Goal: Complete application form: Complete application form

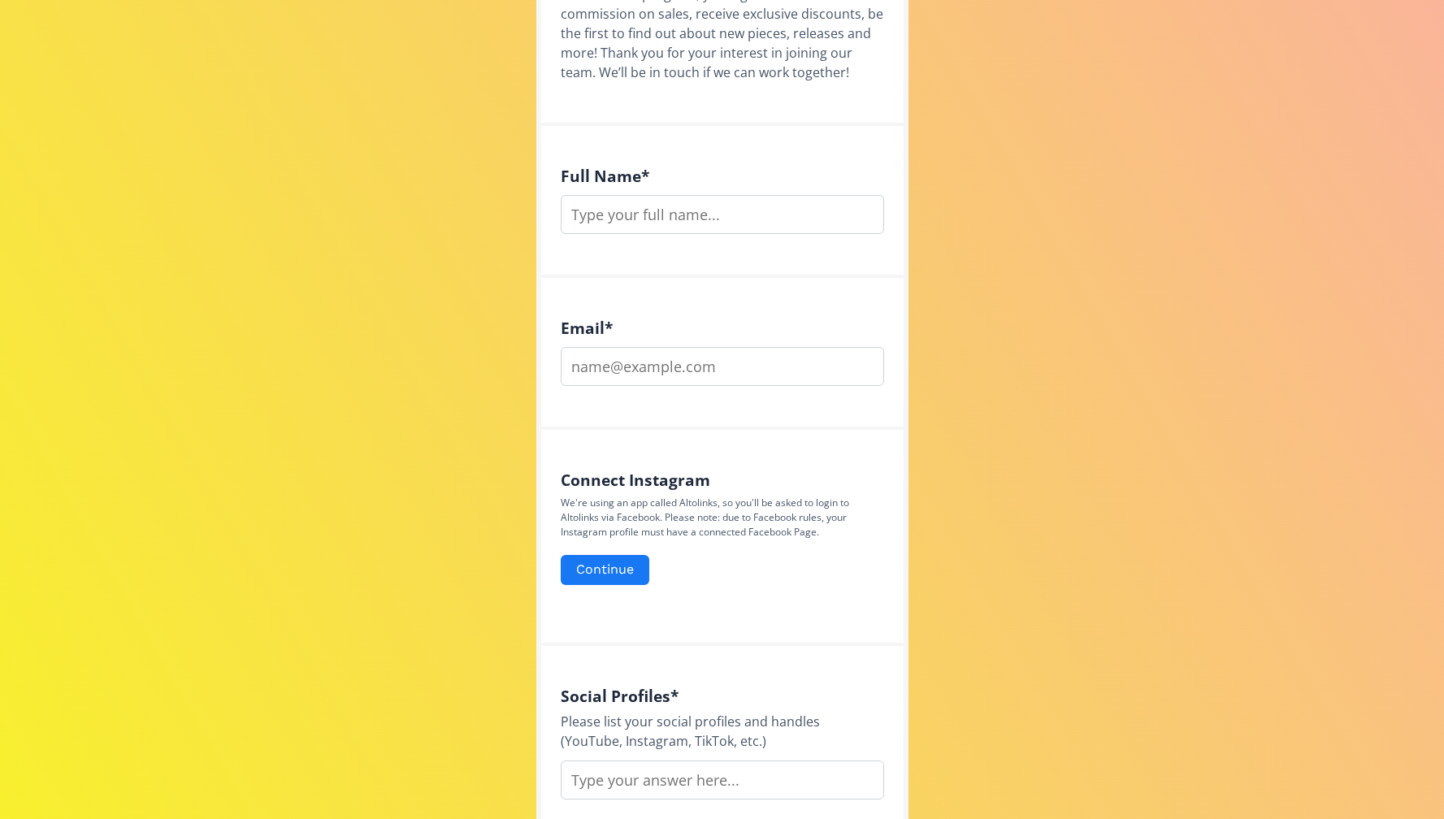
scroll to position [487, 0]
click at [613, 223] on input "text" at bounding box center [722, 213] width 323 height 39
type input "[PERSON_NAME] [PERSON_NAME]"
click at [611, 373] on input "email" at bounding box center [722, 365] width 323 height 39
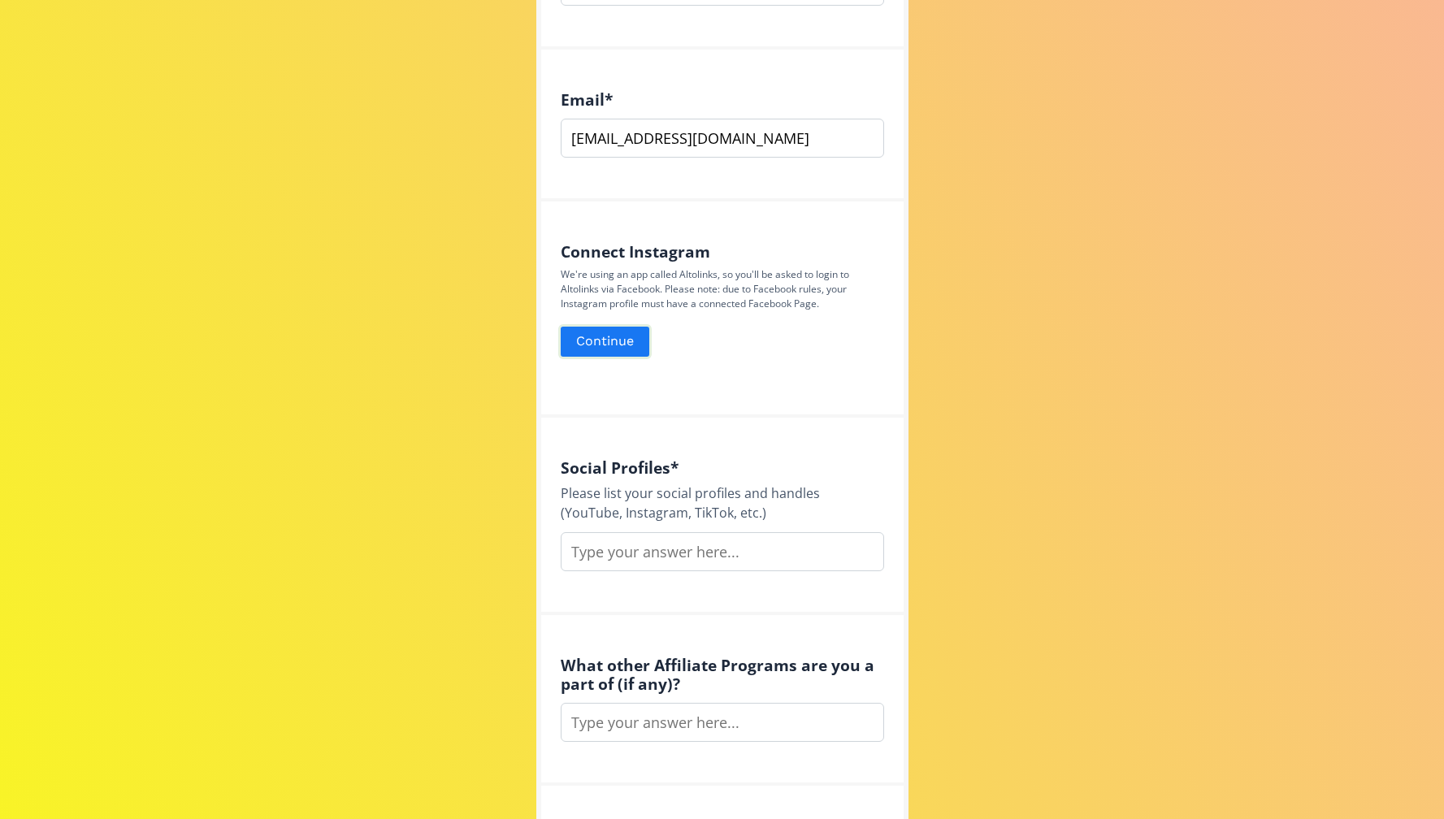
scroll to position [713, 0]
type input "[EMAIL_ADDRESS][DOMAIN_NAME]"
click at [622, 339] on button "Continue" at bounding box center [604, 342] width 93 height 35
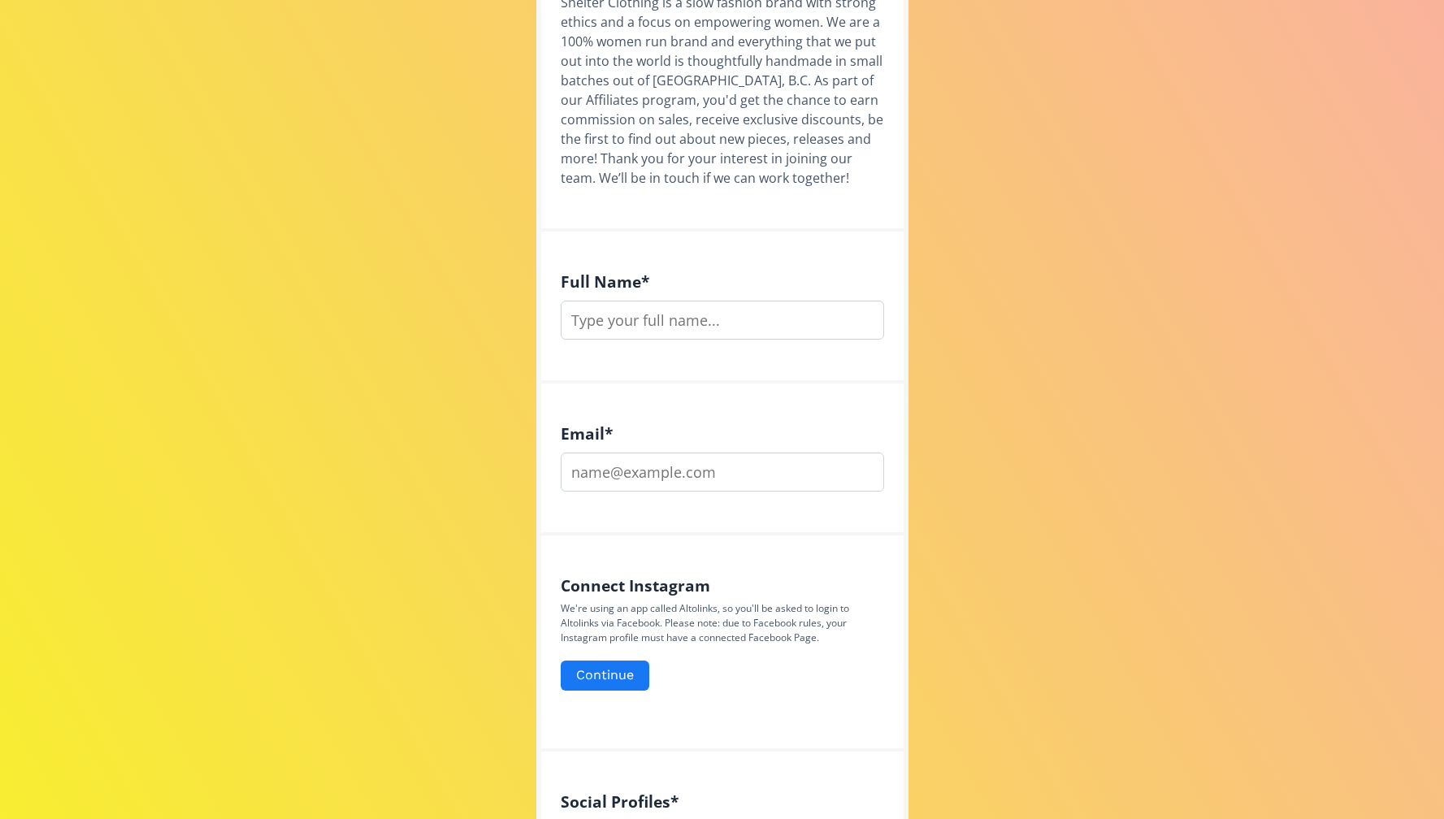
scroll to position [384, 0]
click at [608, 327] on input "text" at bounding box center [722, 316] width 323 height 39
type input "[PERSON_NAME] [PERSON_NAME]"
click at [602, 500] on div "Email *" at bounding box center [722, 455] width 362 height 152
click at [609, 486] on input "email" at bounding box center [722, 467] width 323 height 39
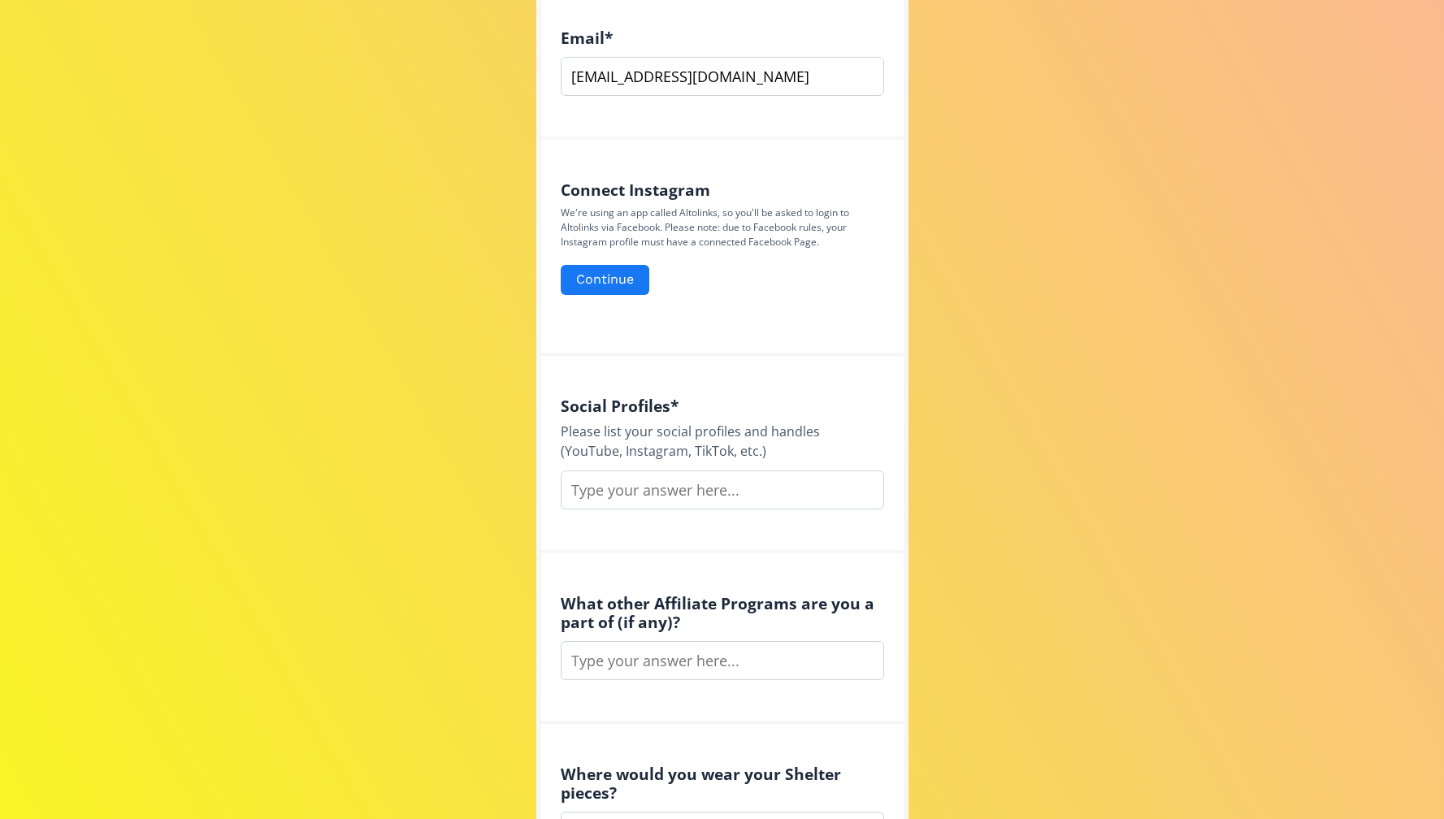
scroll to position [799, 0]
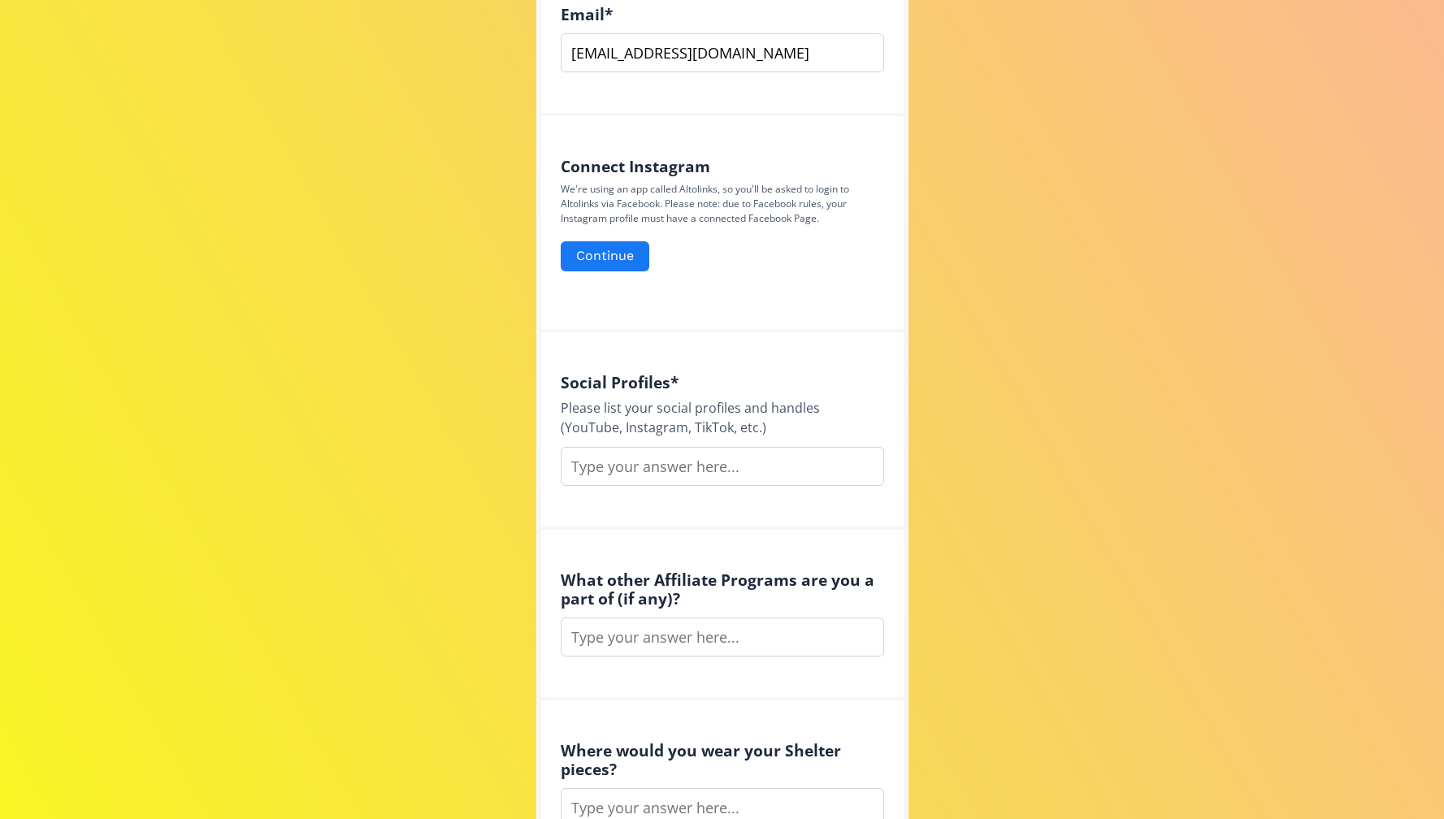
type input "[EMAIL_ADDRESS][DOMAIN_NAME]"
click at [655, 460] on input "text" at bounding box center [722, 466] width 323 height 39
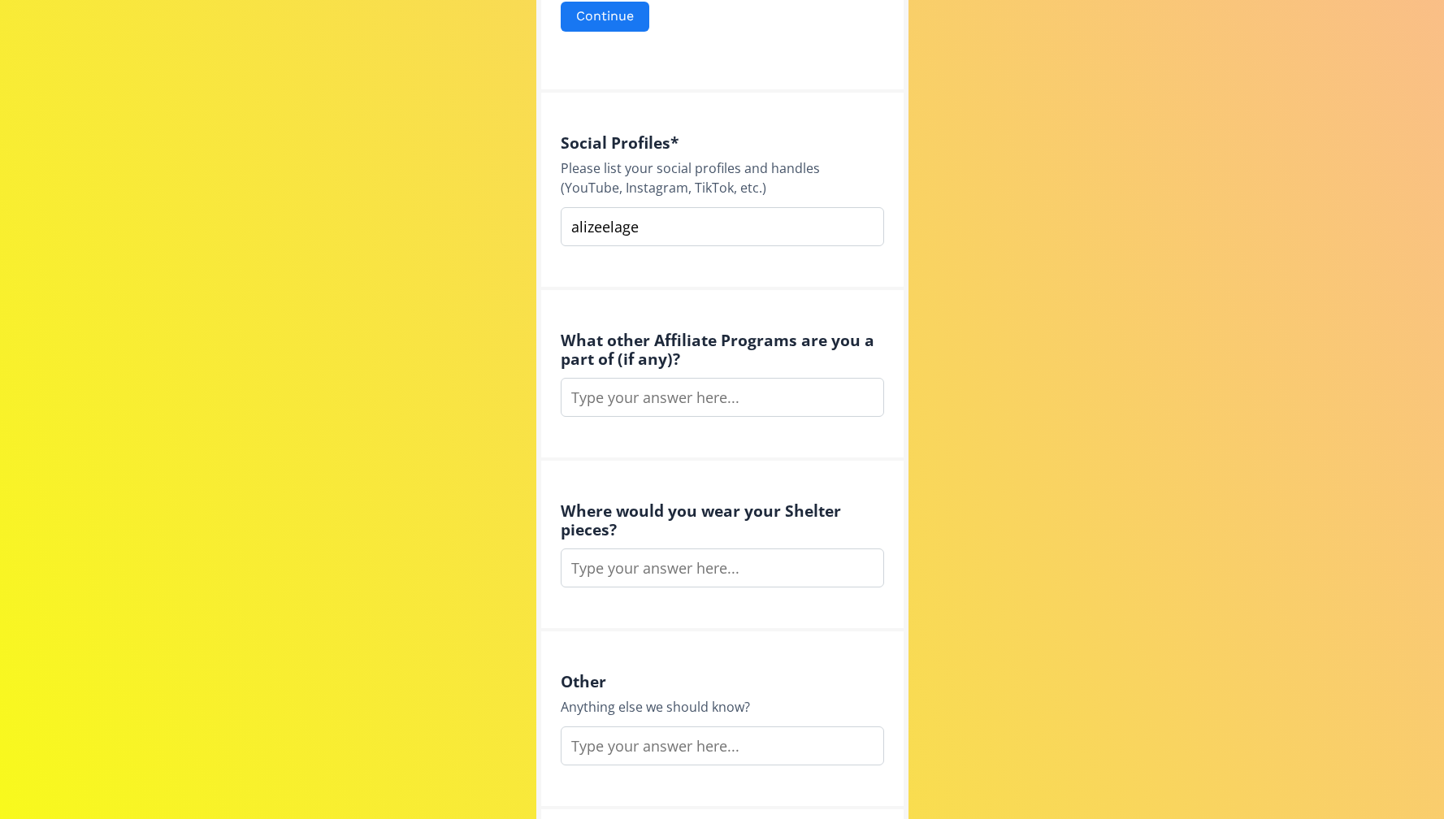
scroll to position [1041, 0]
type input "alizeelage"
click at [753, 397] on input "text" at bounding box center [722, 395] width 323 height 39
type input "None"
click at [726, 567] on input "text" at bounding box center [722, 566] width 323 height 39
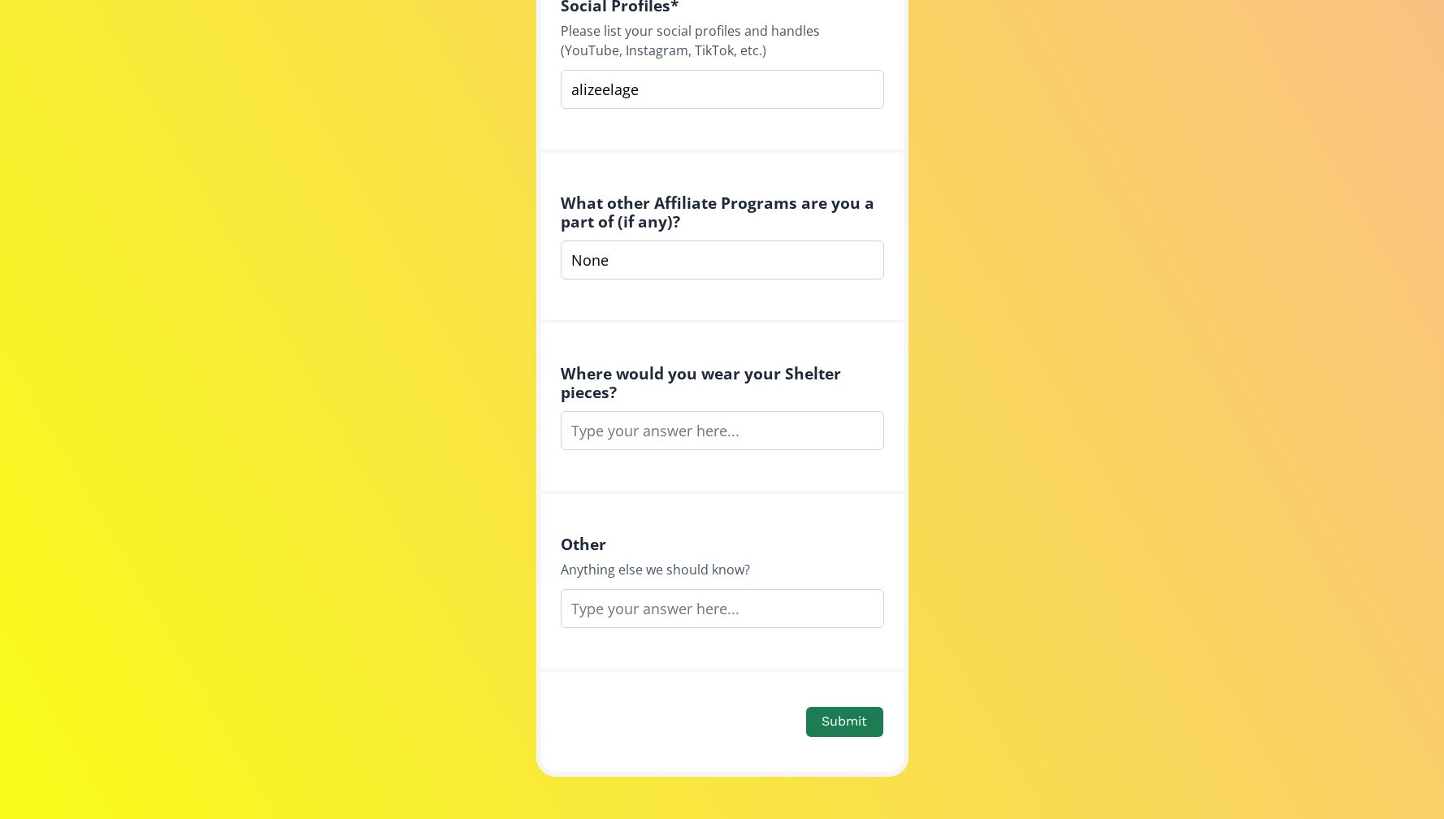
scroll to position [1243, 0]
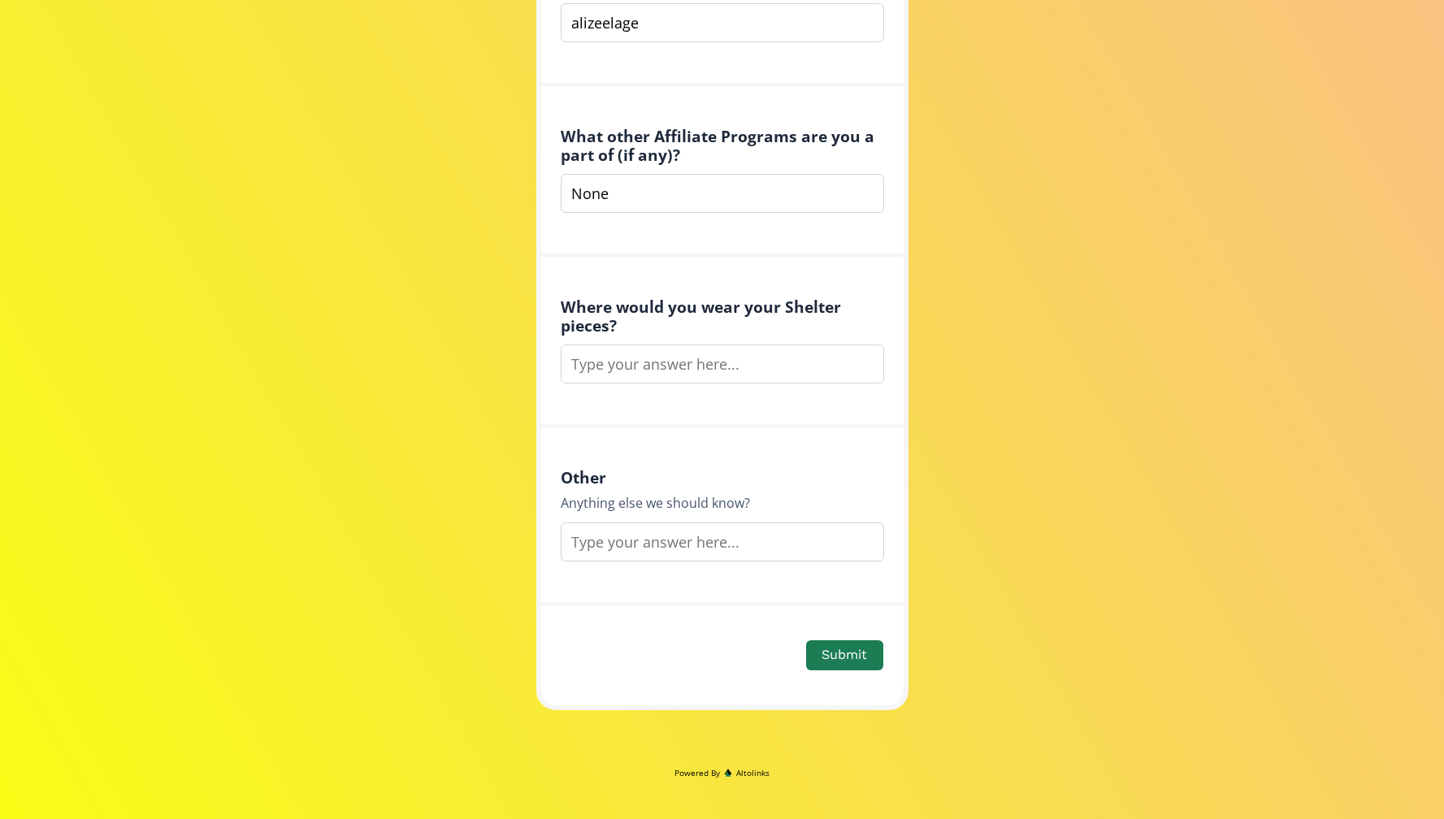
click at [679, 552] on input "text" at bounding box center [722, 541] width 323 height 39
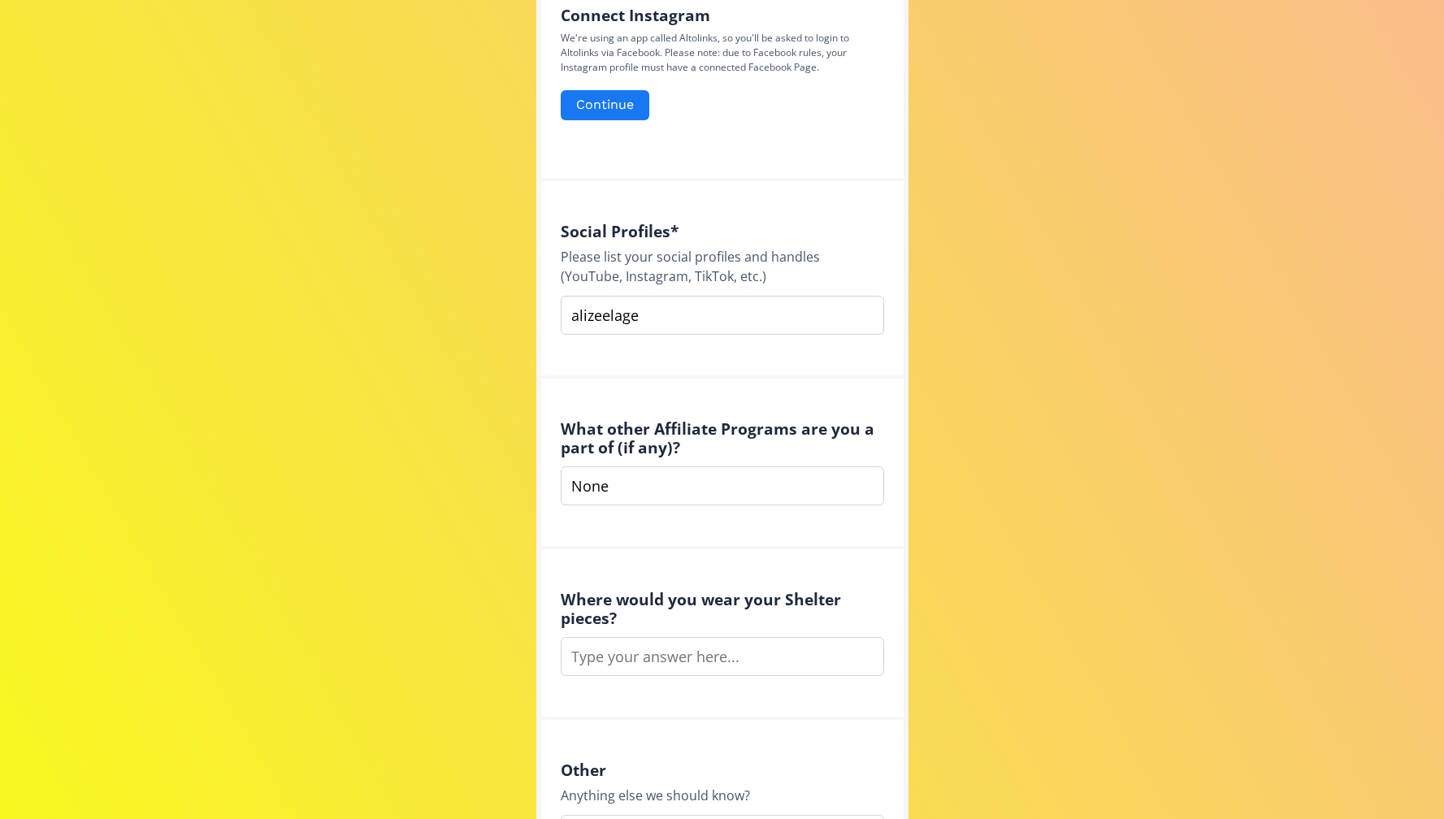
scroll to position [958, 0]
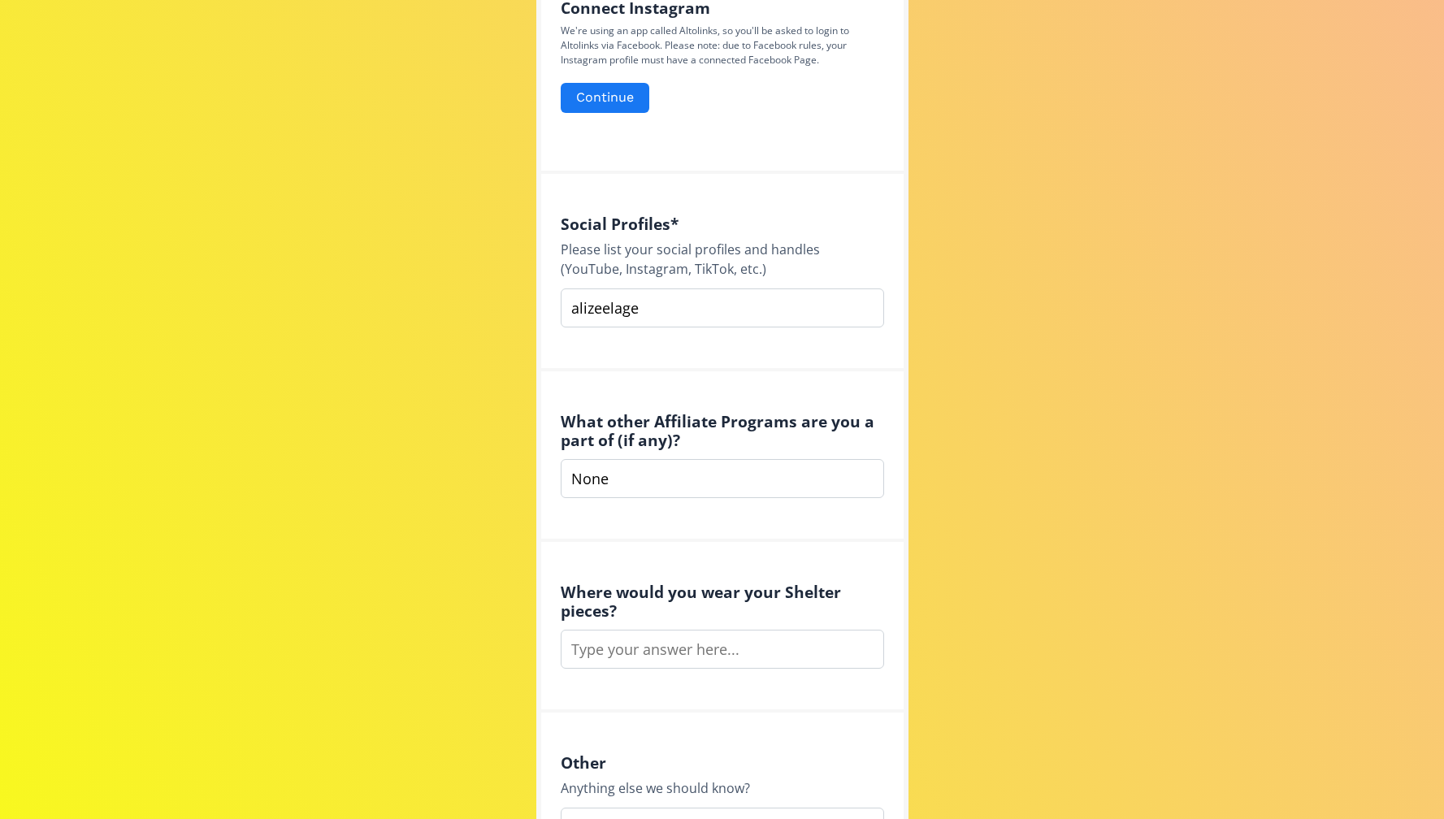
click at [665, 314] on input "alizeelage" at bounding box center [722, 307] width 323 height 39
paste input "[URL][DOMAIN_NAME]"
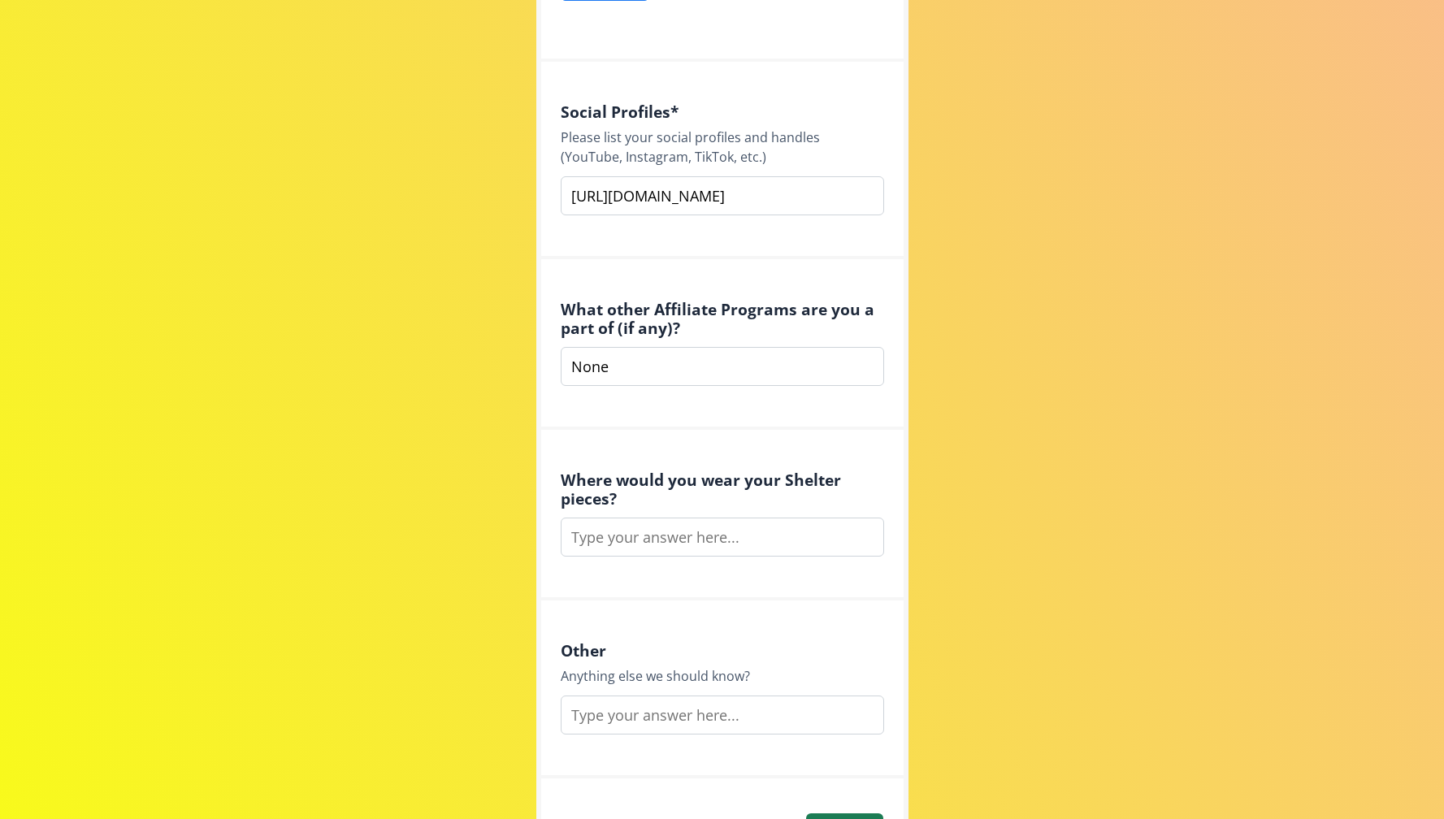
scroll to position [1243, 0]
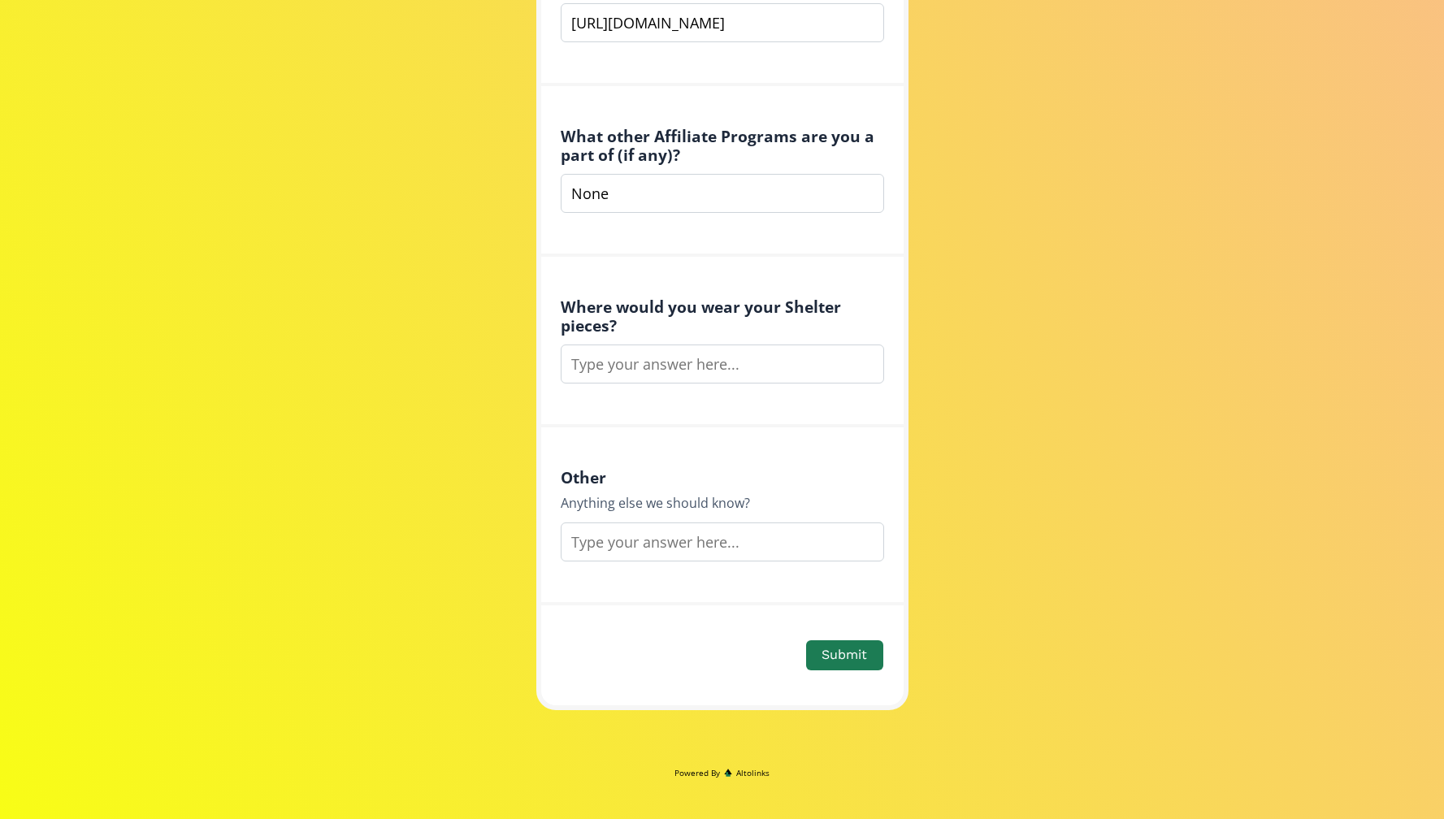
type input "[URL][DOMAIN_NAME]"
click at [752, 369] on input "text" at bounding box center [722, 363] width 323 height 39
drag, startPoint x: 557, startPoint y: 301, endPoint x: 627, endPoint y: 328, distance: 75.6
click at [627, 329] on div "Where would you wear your Shelter pieces?" at bounding box center [722, 342] width 362 height 171
copy h4 "Where would you wear your Shelter pieces?"
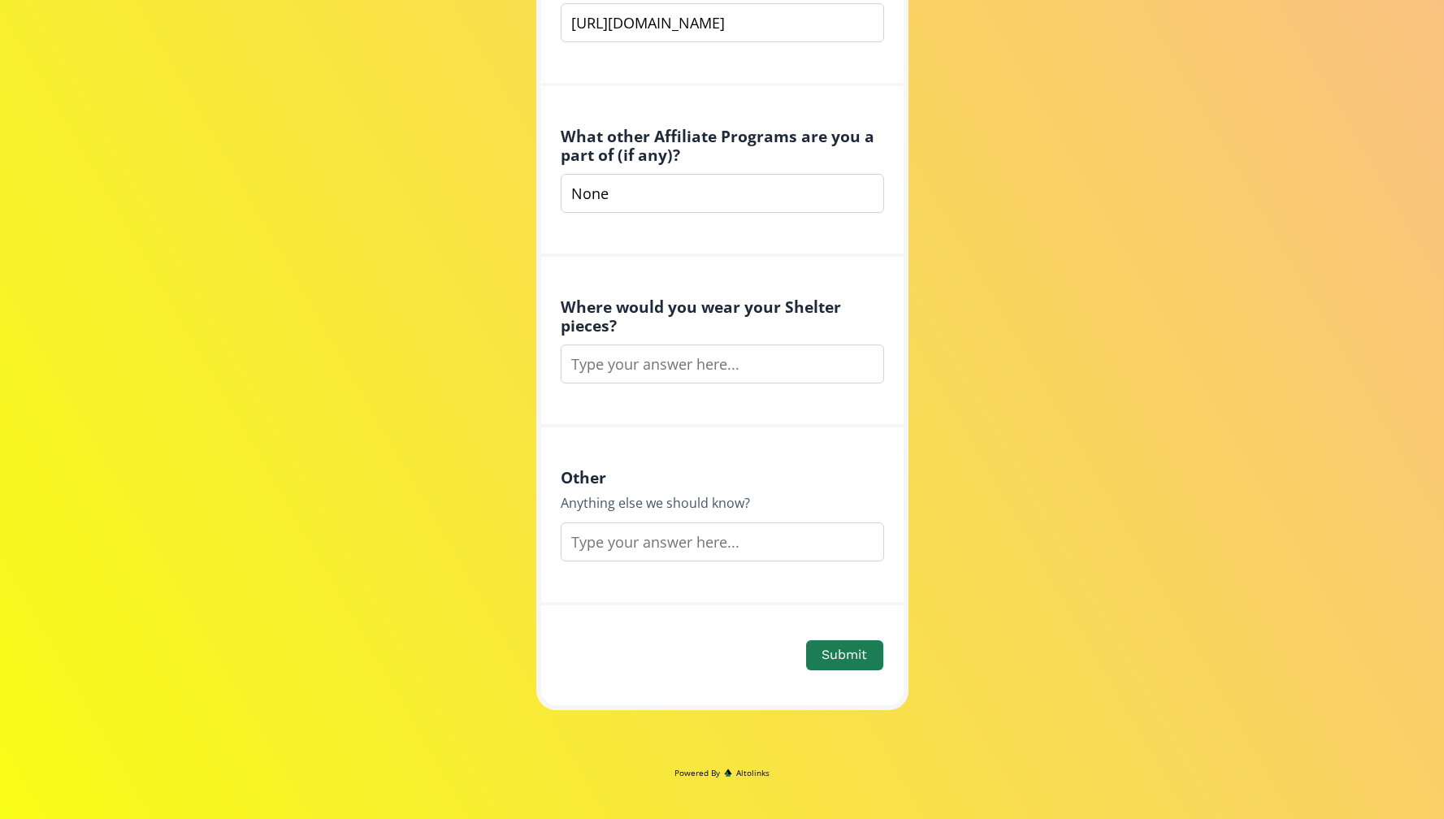
click at [666, 369] on input "text" at bounding box center [722, 363] width 323 height 39
type input "Everywhere :)"
click at [686, 549] on input "text" at bounding box center [722, 541] width 323 height 39
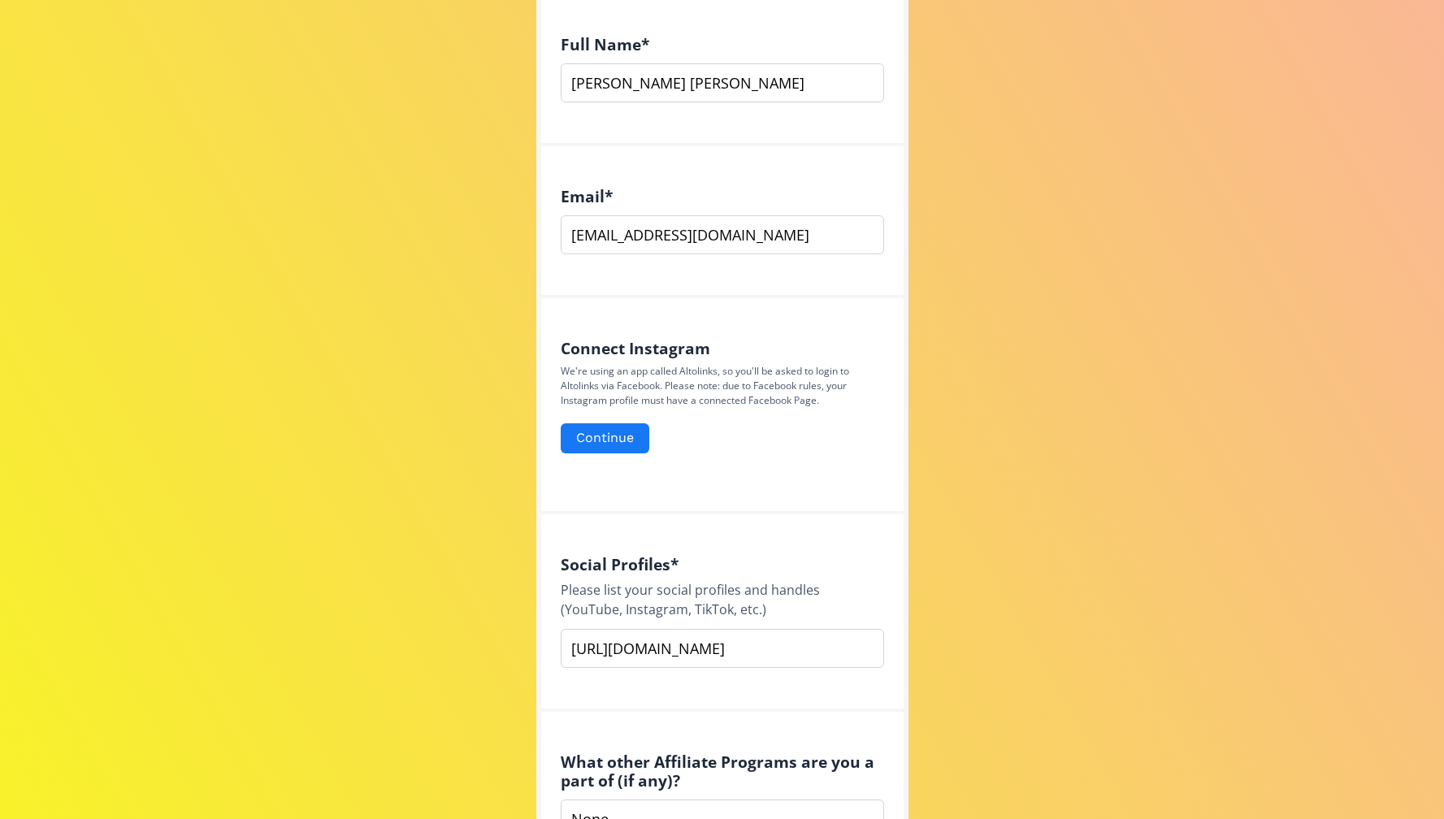
scroll to position [373, 0]
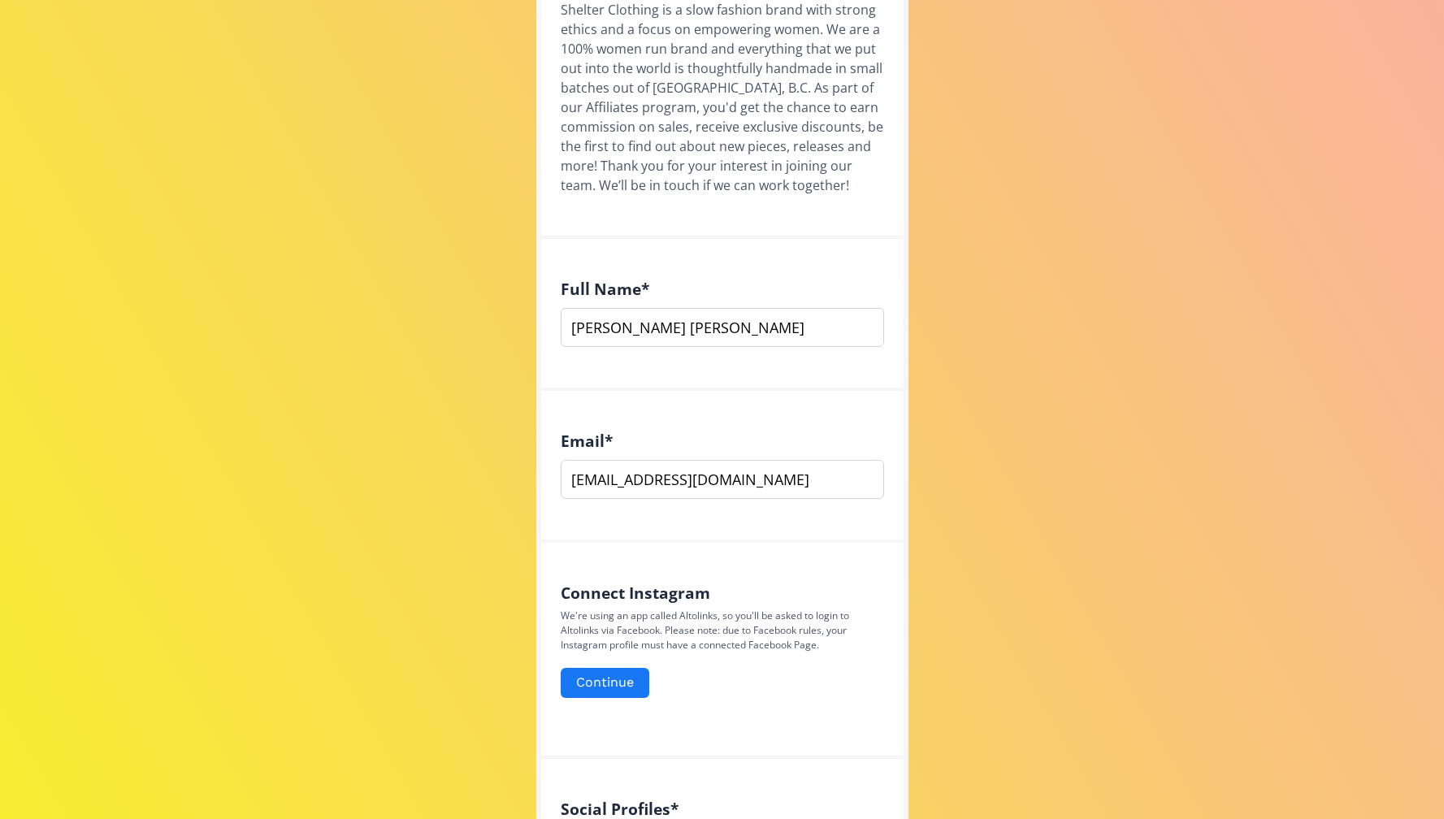
click at [466, 510] on div "Affiliate Program Application Shelter Clothing is a slow fashion brand with str…" at bounding box center [722, 658] width 1468 height 2063
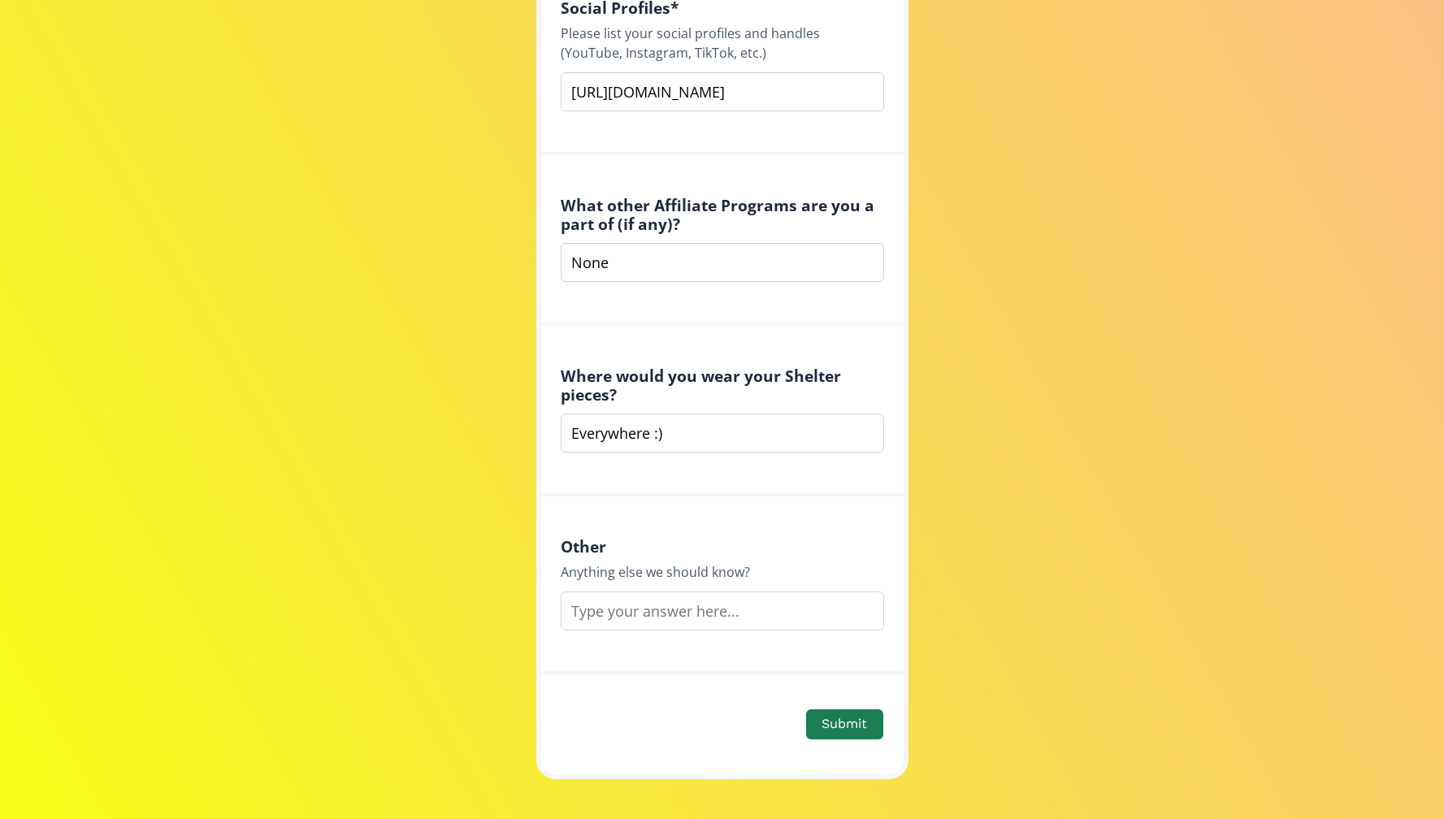
scroll to position [1243, 0]
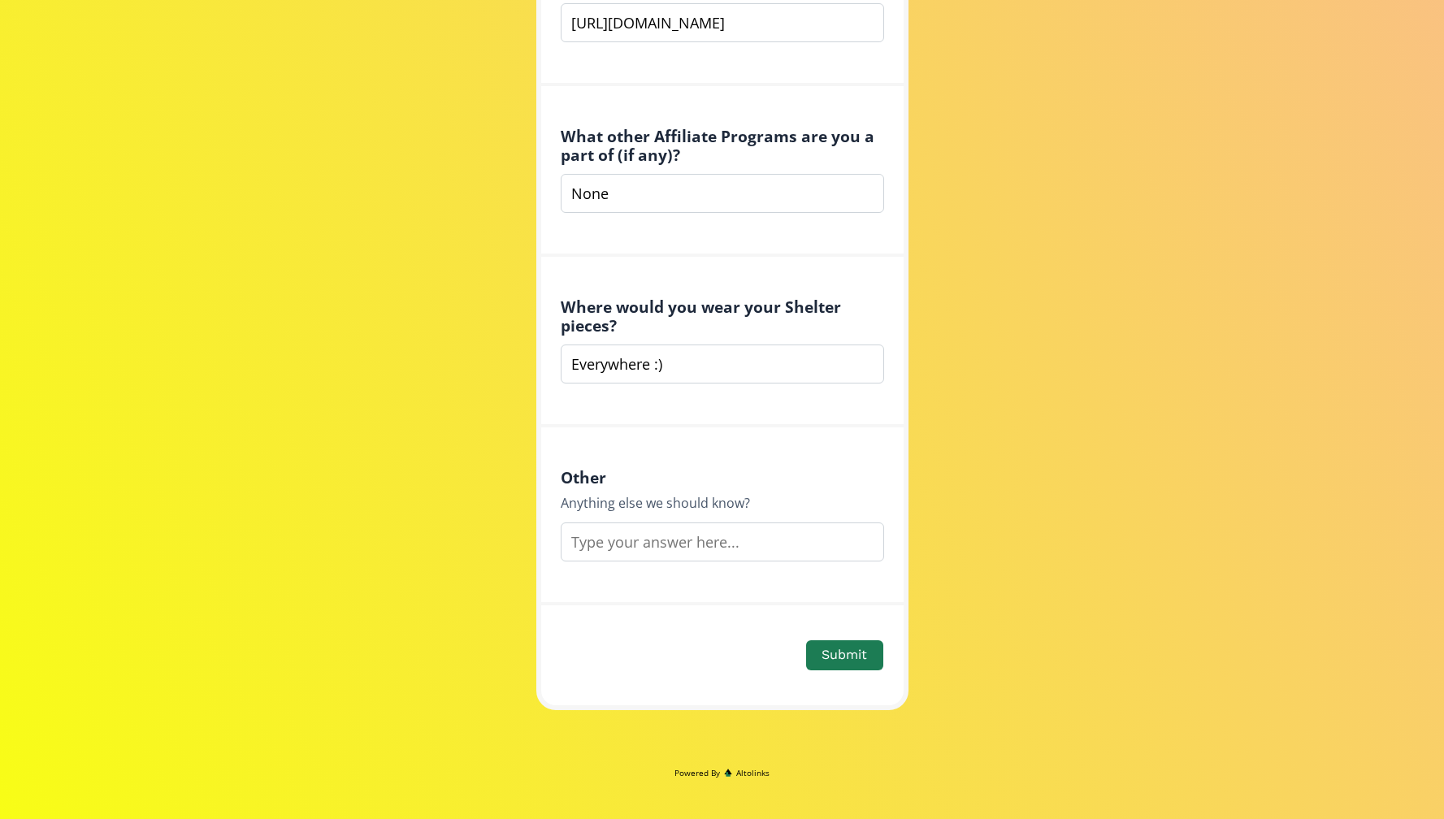
click at [619, 544] on input "text" at bounding box center [722, 541] width 323 height 39
paste input "[URL][DOMAIN_NAME]"
type input "I also have a tiktok, [URL][DOMAIN_NAME]"
click at [867, 656] on button "Submit" at bounding box center [844, 655] width 81 height 35
